Goal: Check status: Check status

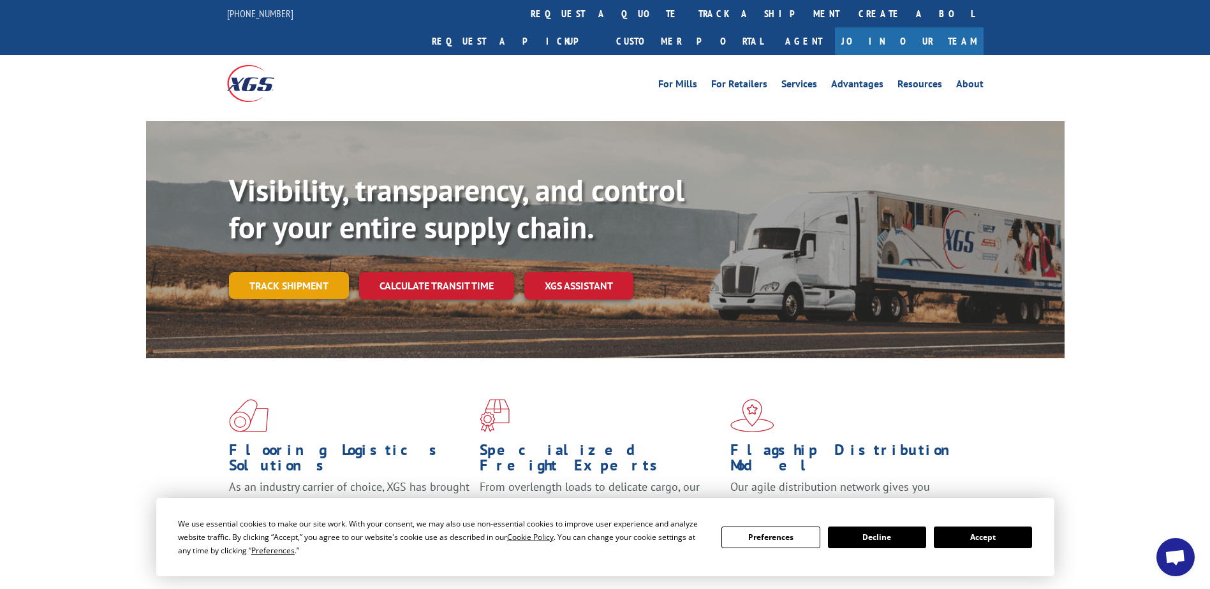
click at [275, 272] on link "Track shipment" at bounding box center [289, 285] width 120 height 27
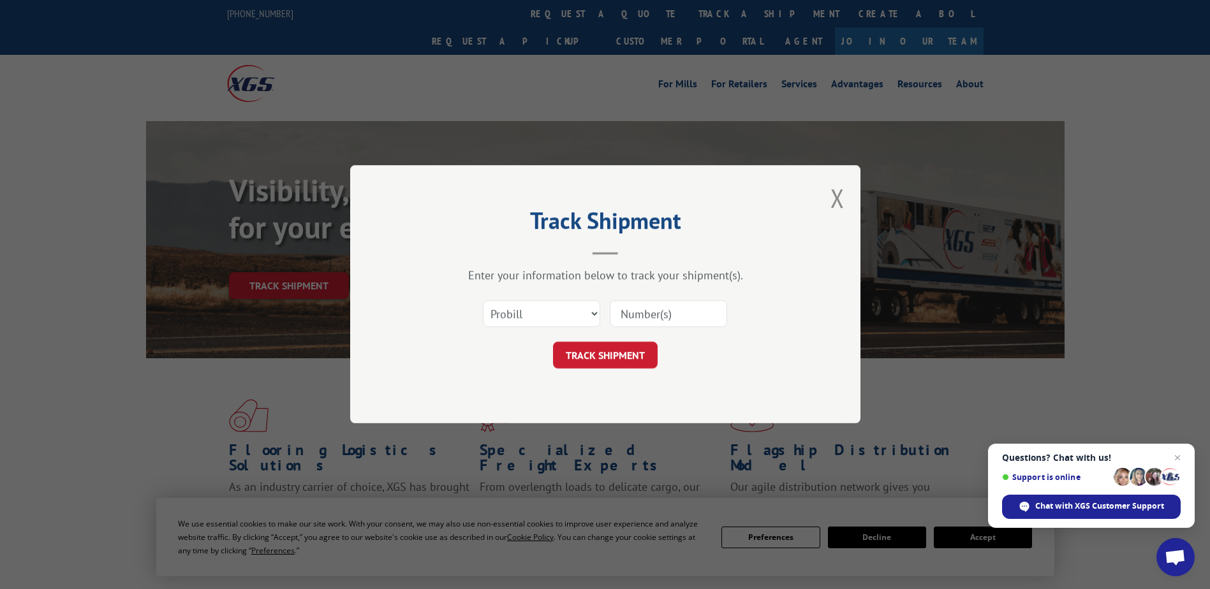
click at [647, 321] on input at bounding box center [668, 314] width 117 height 27
click at [655, 314] on input at bounding box center [668, 314] width 117 height 27
paste input "250917J1"
type input "250917J1"
click at [599, 350] on button "TRACK SHIPMENT" at bounding box center [605, 355] width 105 height 27
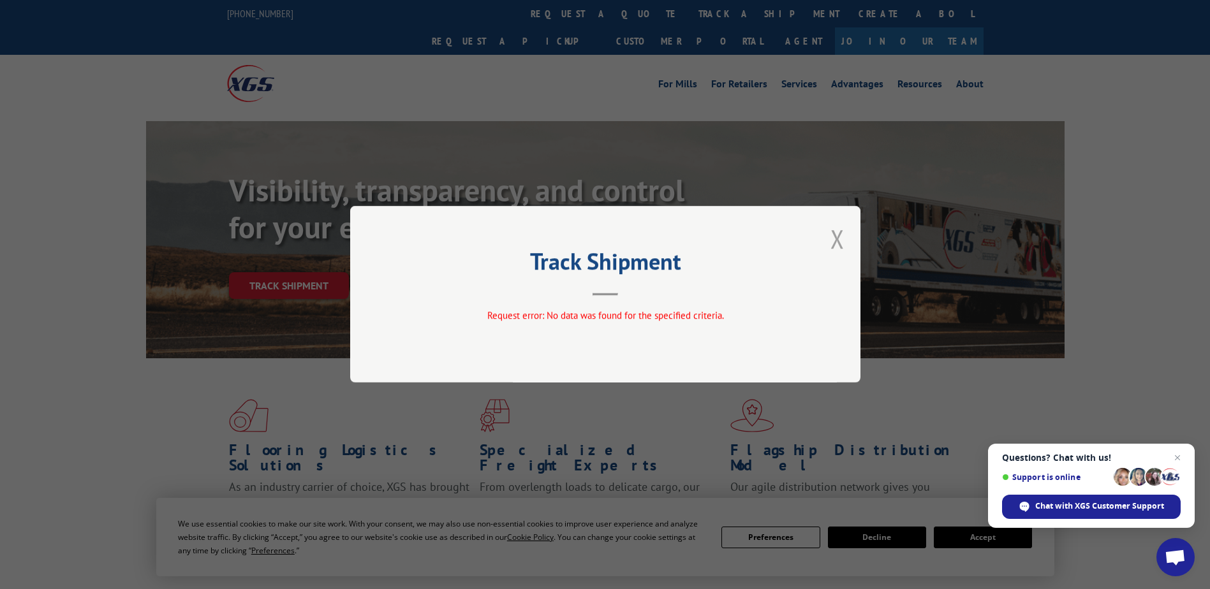
click at [837, 233] on button "Close modal" at bounding box center [837, 239] width 14 height 34
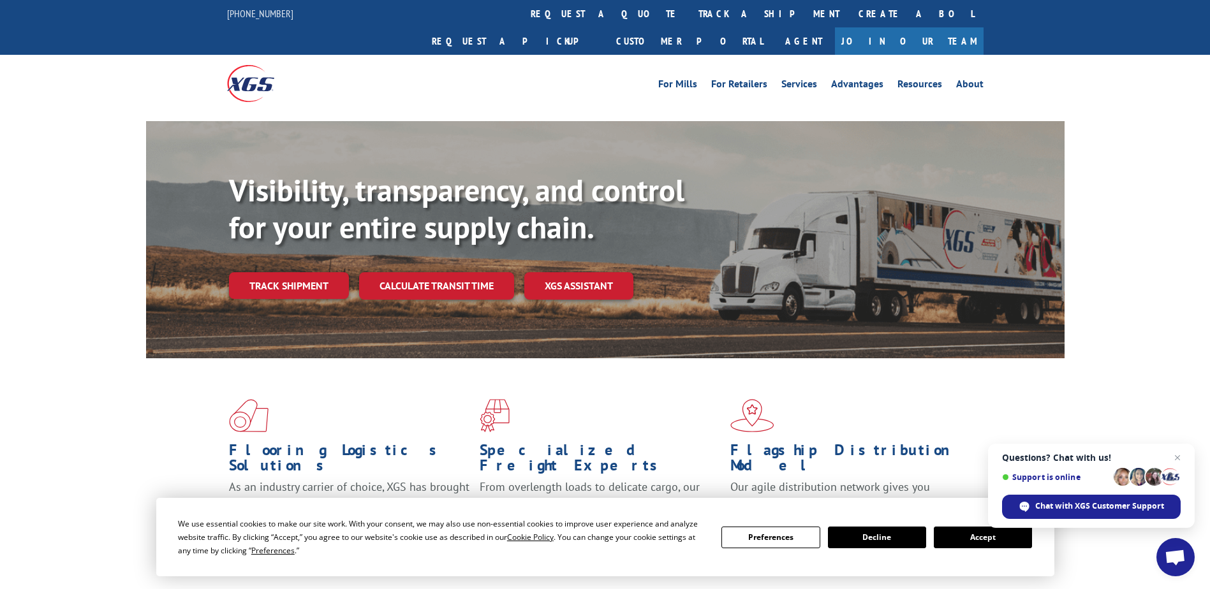
click at [1133, 286] on div "Visibility, transparency, and control for your entire supply chain. Track shipm…" at bounding box center [605, 252] width 1210 height 262
click at [298, 272] on link "Track shipment" at bounding box center [289, 285] width 120 height 27
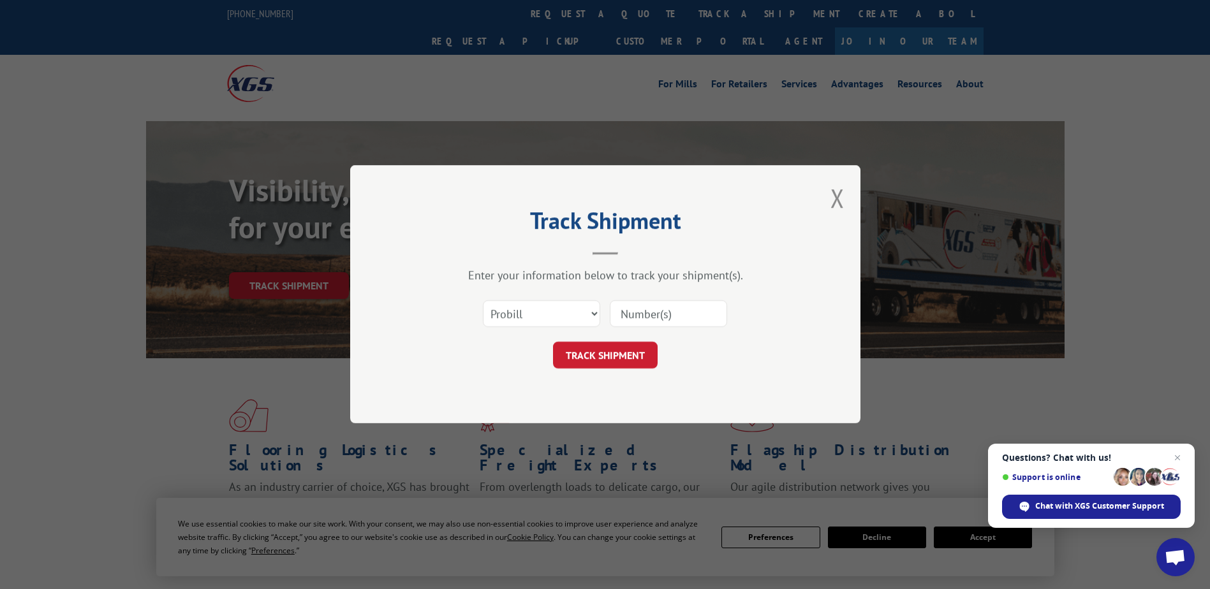
click at [637, 314] on input at bounding box center [668, 314] width 117 height 27
paste input "BOL# 250917J1"
type input "BOL# 250917J1"
click at [598, 349] on button "TRACK SHIPMENT" at bounding box center [605, 355] width 105 height 27
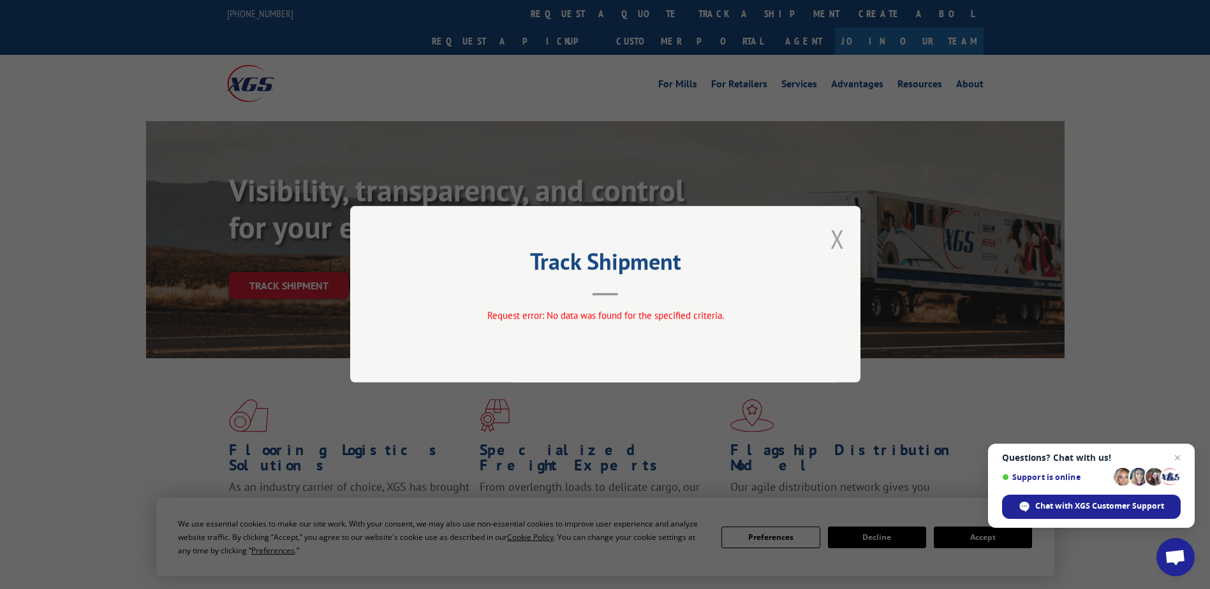
click at [838, 239] on button "Close modal" at bounding box center [837, 239] width 14 height 34
